Goal: Task Accomplishment & Management: Use online tool/utility

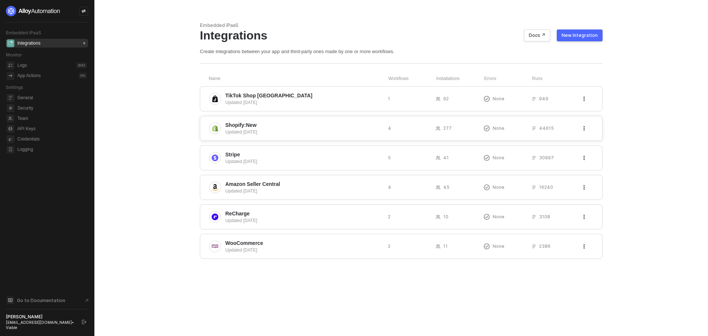
click at [246, 125] on span "Shopify:New" at bounding box center [240, 124] width 31 height 7
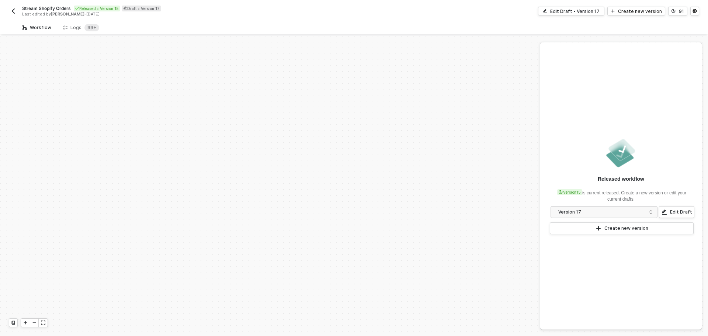
scroll to position [314, 0]
click at [584, 12] on div "Edit Draft • Version 17" at bounding box center [574, 11] width 49 height 6
